Goal: Navigation & Orientation: Find specific page/section

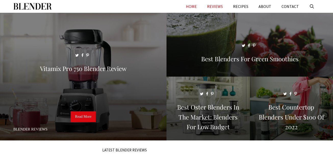
click at [223, 8] on link "REVIEWS" at bounding box center [215, 6] width 26 height 13
